Goal: Task Accomplishment & Management: Complete application form

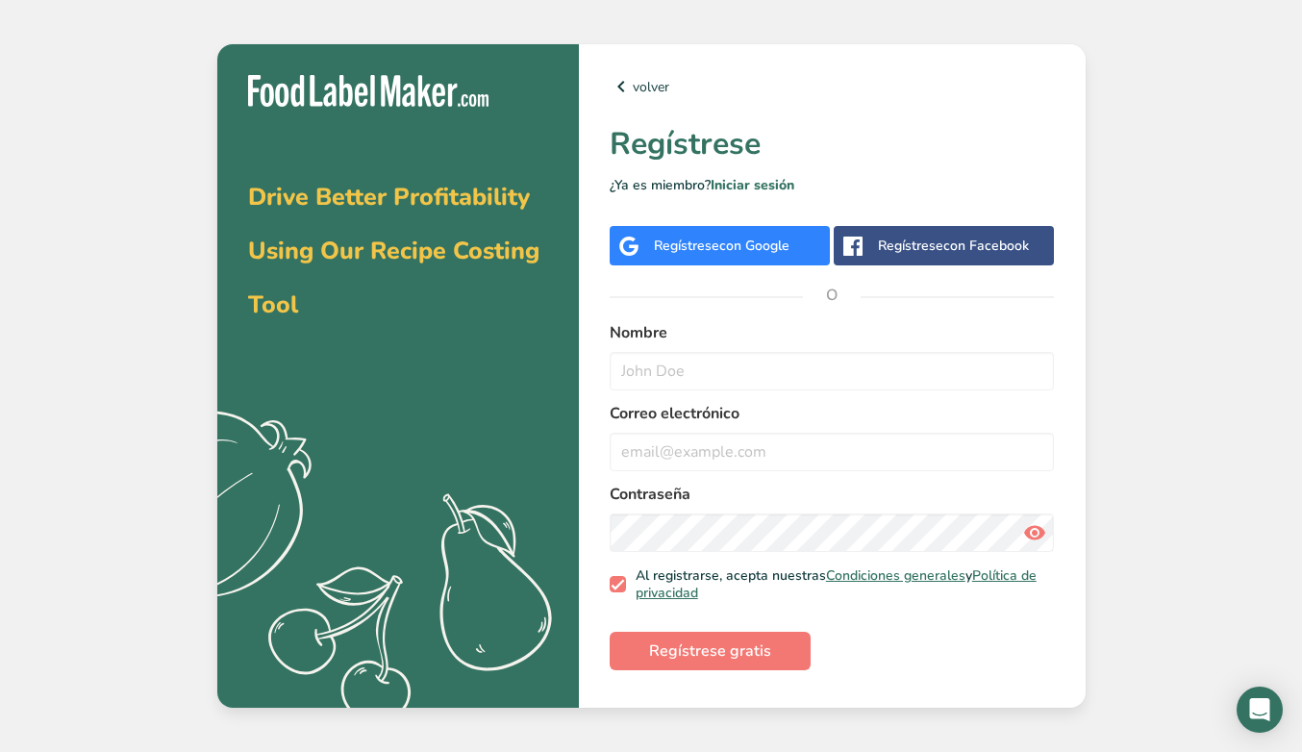
click at [706, 250] on div "Regístrese con Google" at bounding box center [722, 246] width 136 height 20
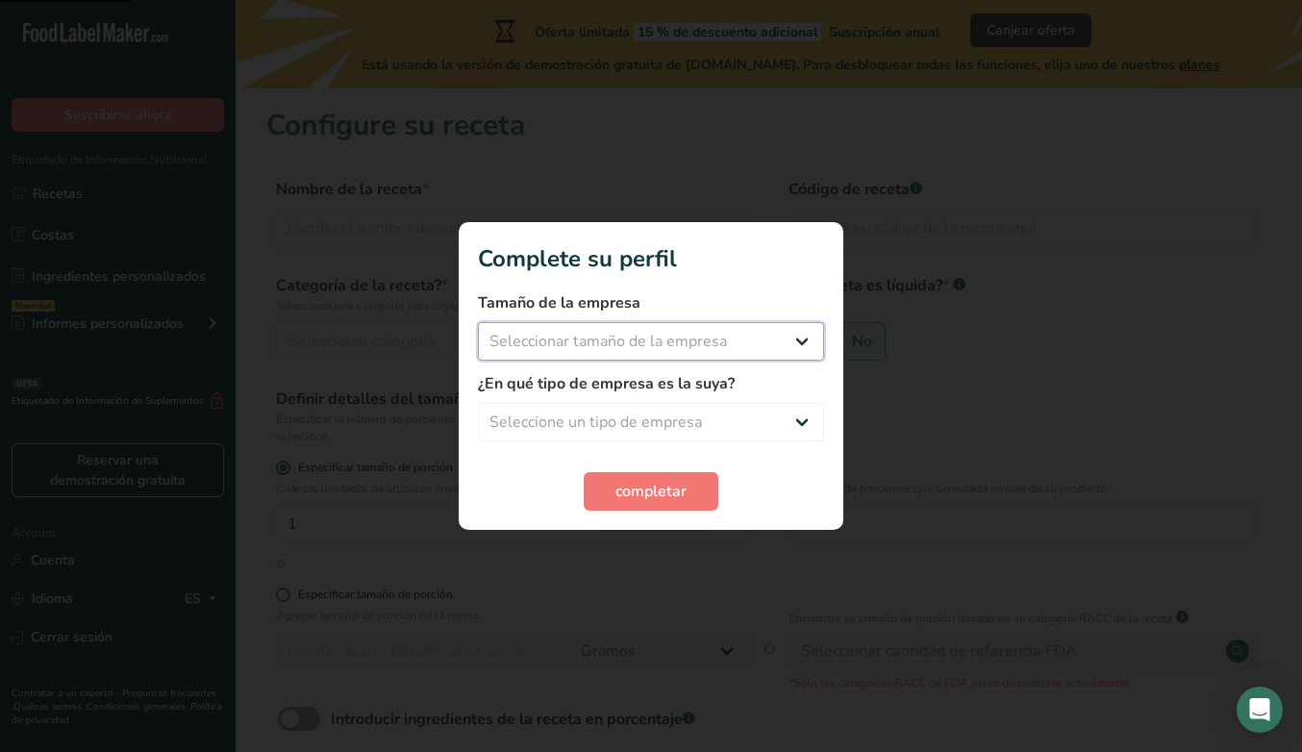
click at [758, 341] on select "Seleccionar tamaño de la empresa Menos de 10 empleados De 10 a 50 empleados De …" at bounding box center [651, 341] width 346 height 38
select select "2"
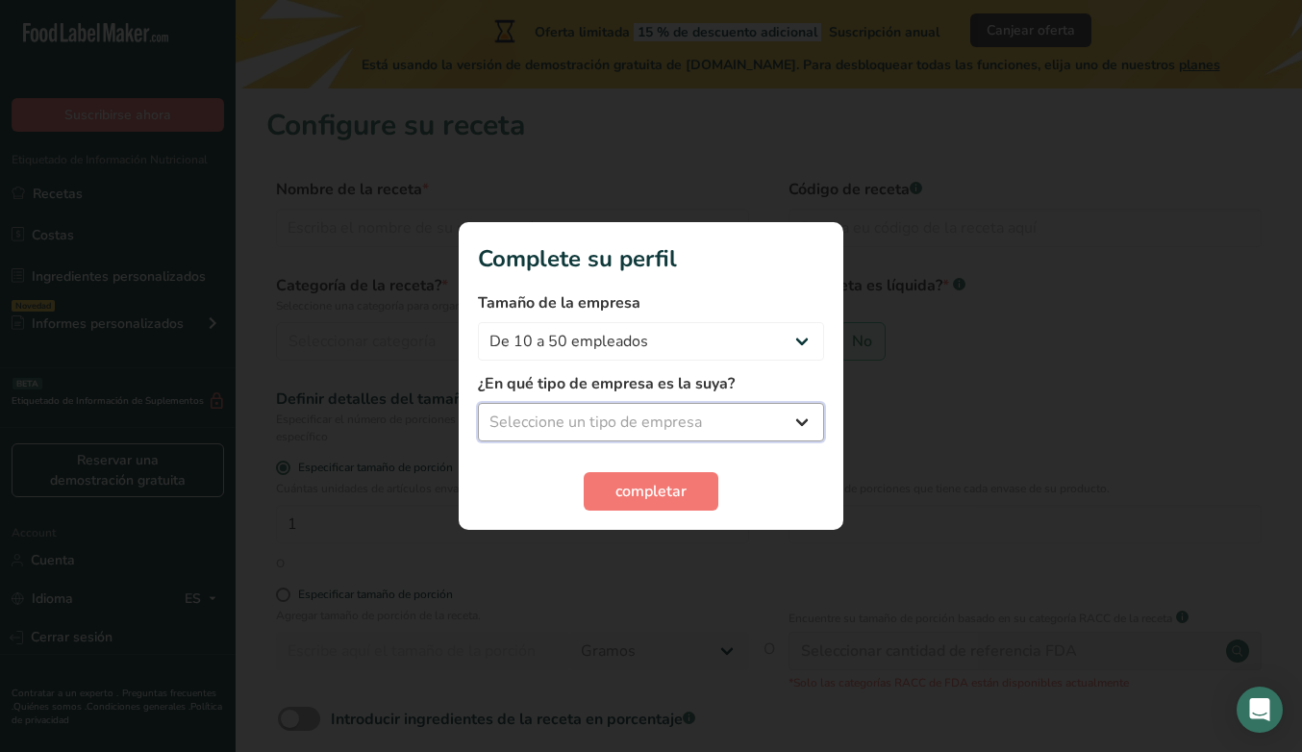
click at [773, 416] on select "Seleccione un tipo de empresa Fabricante de alimentos envasados Restaurante y c…" at bounding box center [651, 422] width 346 height 38
select select "3"
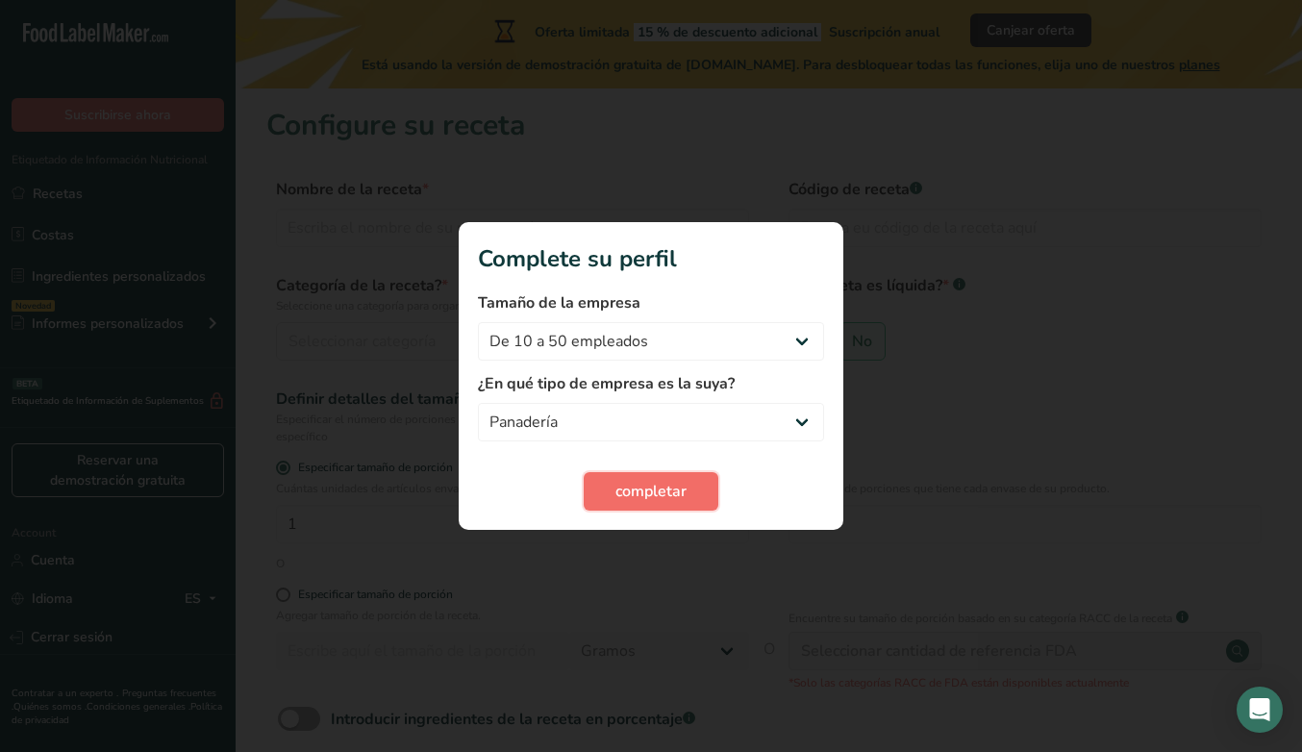
click at [687, 487] on button "completar" at bounding box center [651, 491] width 135 height 38
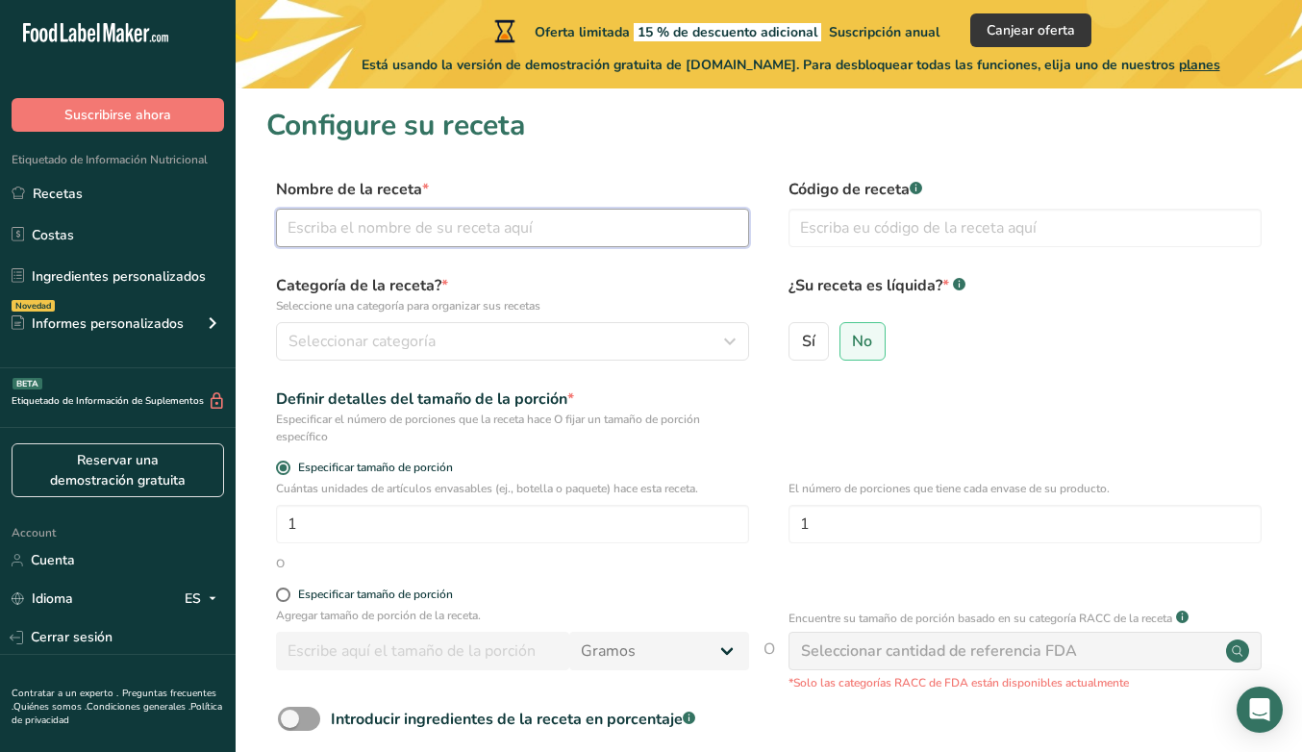
click at [484, 244] on input "text" at bounding box center [512, 228] width 473 height 38
